Goal: Task Accomplishment & Management: Manage account settings

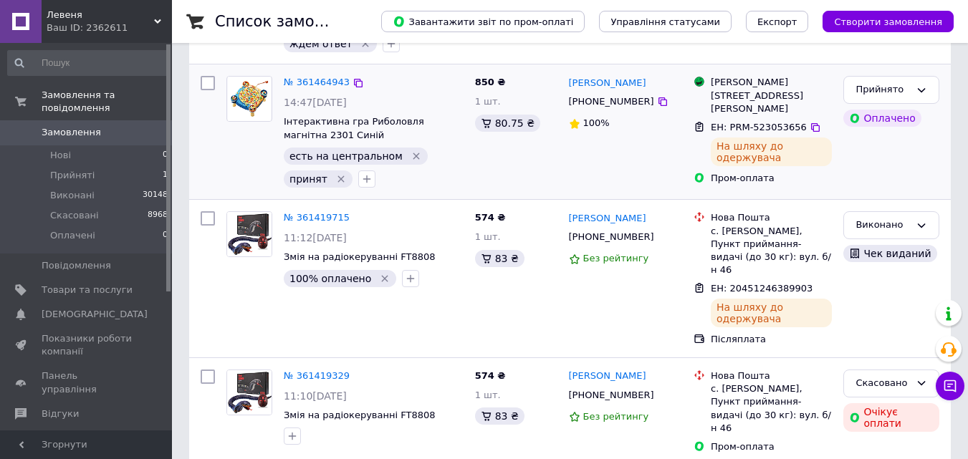
scroll to position [215, 0]
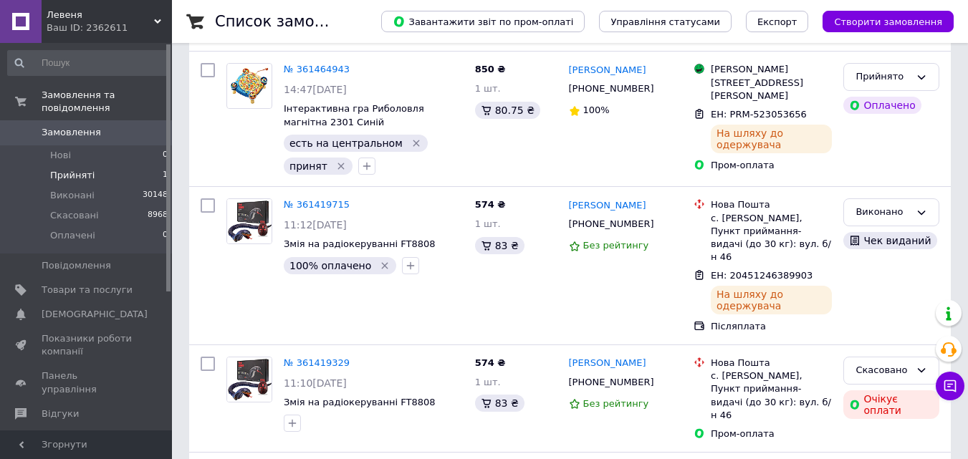
click at [134, 166] on li "Прийняті 1" at bounding box center [88, 176] width 176 height 20
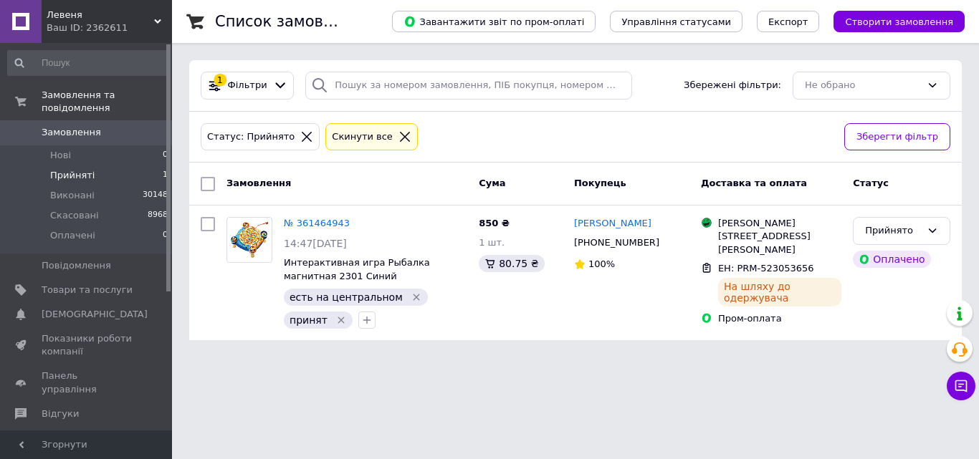
click at [89, 126] on span "Замовлення" at bounding box center [71, 132] width 59 height 13
